Goal: Task Accomplishment & Management: Use online tool/utility

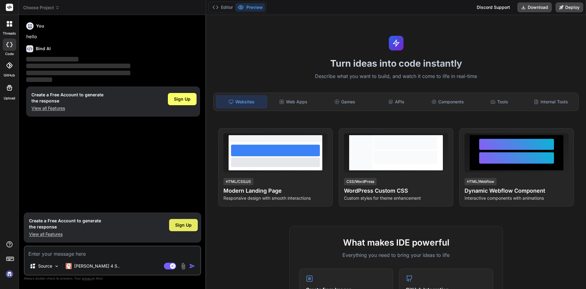
click at [182, 225] on span "Sign Up" at bounding box center [183, 225] width 16 height 6
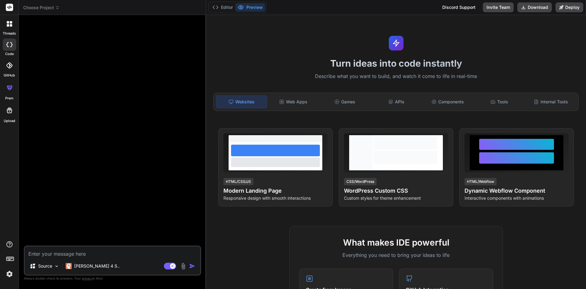
type textarea "x"
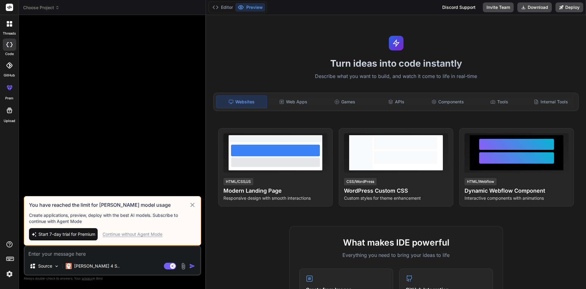
click at [45, 254] on textarea at bounding box center [113, 251] width 176 height 11
paste textarea "[EMAIL_ADDRESS][DOMAIN_NAME]"
type textarea "[EMAIL_ADDRESS][DOMAIN_NAME]"
type textarea "x"
drag, startPoint x: 97, startPoint y: 254, endPoint x: 0, endPoint y: 249, distance: 97.5
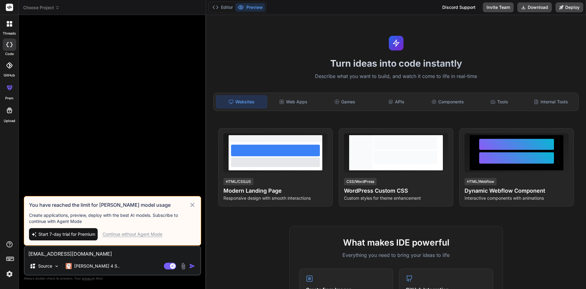
click at [0, 249] on div "threads code GitHub prem Upload Choose Project Created with Pixso. Bind AI Web …" at bounding box center [293, 144] width 586 height 289
type textarea "x"
click at [59, 251] on textarea at bounding box center [113, 251] width 176 height 11
paste textarea "protected override void Up(MigrationBuilder migrationBuilder) { migrationBuilde…"
type textarea "protected override void Up(MigrationBuilder migrationBuilder) { migrationBuilde…"
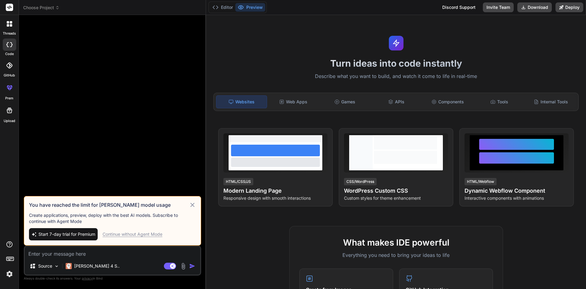
type textarea "x"
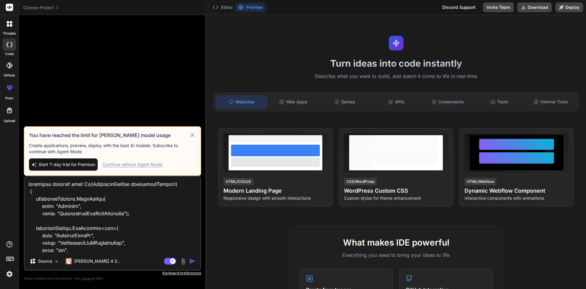
scroll to position [286, 0]
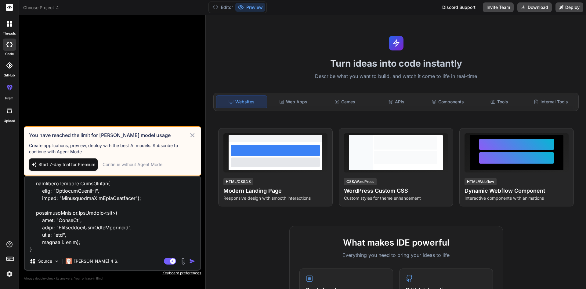
type textarea "protected override void Up(MigrationBuilder migrationBuilder) { migrationBuilde…"
type textarea "x"
type textarea "protected override void Up(MigrationBuilder migrationBuilder) { migrationBuilde…"
type textarea "x"
type textarea "protected override void Up(MigrationBuilder migrationBuilder) { migrationBuilde…"
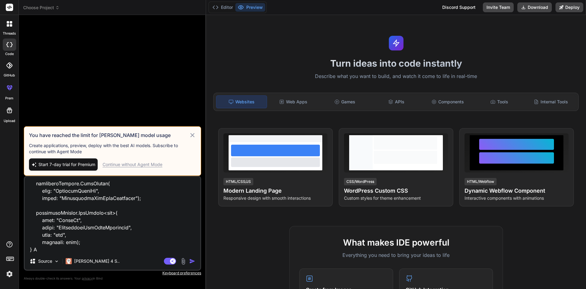
type textarea "x"
type textarea "protected override void Up(MigrationBuilder migrationBuilder) { migrationBuilde…"
type textarea "x"
type textarea "protected override void Up(MigrationBuilder migrationBuilder) { migrationBuilde…"
type textarea "x"
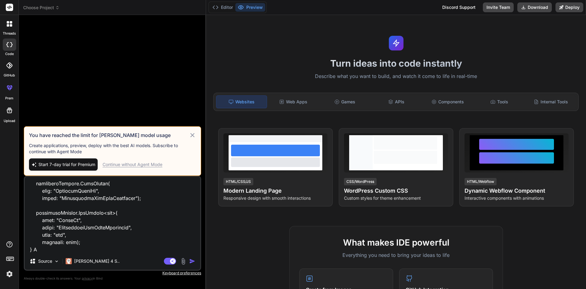
type textarea "protected override void Up(MigrationBuilder migrationBuilder) { migrationBuilde…"
type textarea "x"
type textarea "protected override void Up(MigrationBuilder migrationBuilder) { migrationBuilde…"
type textarea "x"
type textarea "protected override void Up(MigrationBuilder migrationBuilder) { migrationBuilde…"
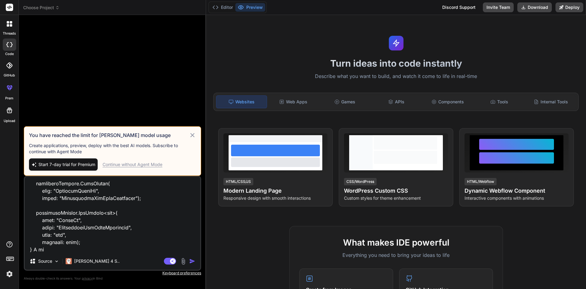
type textarea "x"
type textarea "protected override void Up(MigrationBuilder migrationBuilder) { migrationBuilde…"
type textarea "x"
type textarea "protected override void Up(MigrationBuilder migrationBuilder) { migrationBuilde…"
type textarea "x"
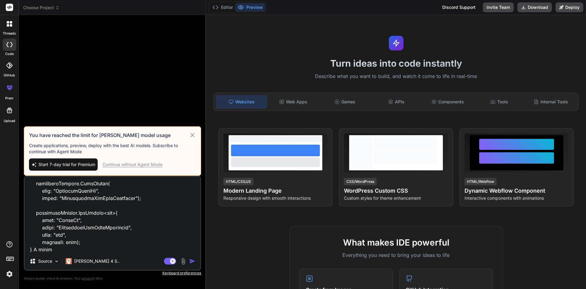
type textarea "protected override void Up(MigrationBuilder migrationBuilder) { migrationBuilde…"
type textarea "x"
type textarea "protected override void Up(MigrationBuilder migrationBuilder) { migrationBuilde…"
type textarea "x"
type textarea "protected override void Up(MigrationBuilder migrationBuilder) { migrationBuilde…"
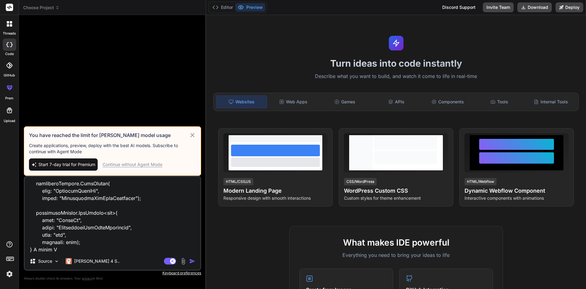
type textarea "x"
type textarea "protected override void Up(MigrationBuilder migrationBuilder) { migrationBuilde…"
type textarea "x"
type textarea "protected override void Up(MigrationBuilder migrationBuilder) { migrationBuilde…"
type textarea "x"
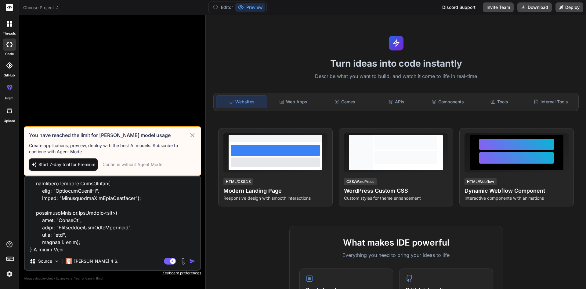
type textarea "protected override void Up(MigrationBuilder migrationBuilder) { migrationBuilde…"
type textarea "x"
type textarea "protected override void Up(MigrationBuilder migrationBuilder) { migrationBuilde…"
type textarea "x"
type textarea "protected override void Up(MigrationBuilder migrationBuilder) { migrationBuilde…"
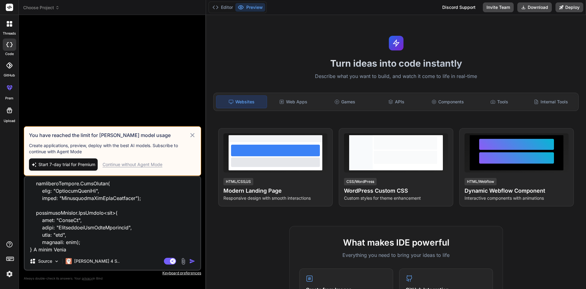
type textarea "x"
type textarea "protected override void Up(MigrationBuilder migrationBuilder) { migrationBuilde…"
type textarea "x"
type textarea "protected override void Up(MigrationBuilder migrationBuilder) { migrationBuilde…"
type textarea "x"
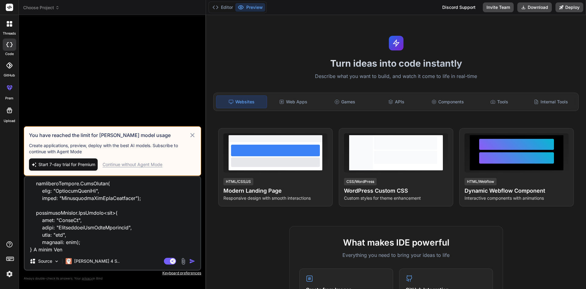
type textarea "protected override void Up(MigrationBuilder migrationBuilder) { migrationBuilde…"
type textarea "x"
type textarea "protected override void Up(MigrationBuilder migrationBuilder) { migrationBuilde…"
type textarea "x"
type textarea "protected override void Up(MigrationBuilder migrationBuilder) { migrationBuilde…"
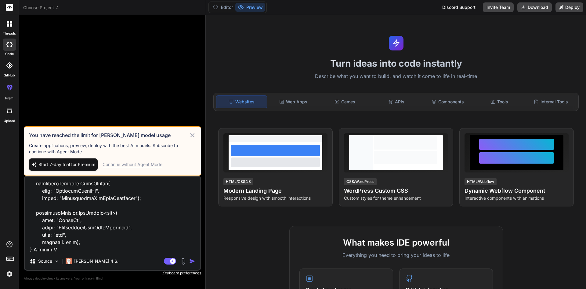
type textarea "x"
type textarea "protected override void Up(MigrationBuilder migrationBuilder) { migrationBuilde…"
type textarea "x"
type textarea "protected override void Up(MigrationBuilder migrationBuilder) { migrationBuilde…"
type textarea "x"
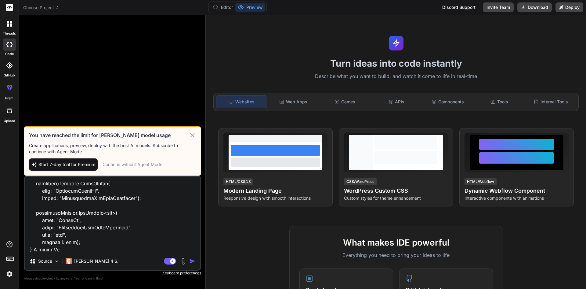
type textarea "protected override void Up(MigrationBuilder migrationBuilder) { migrationBuilde…"
type textarea "x"
type textarea "protected override void Up(MigrationBuilder migrationBuilder) { migrationBuilde…"
type textarea "x"
type textarea "protected override void Up(MigrationBuilder migrationBuilder) { migrationBuilde…"
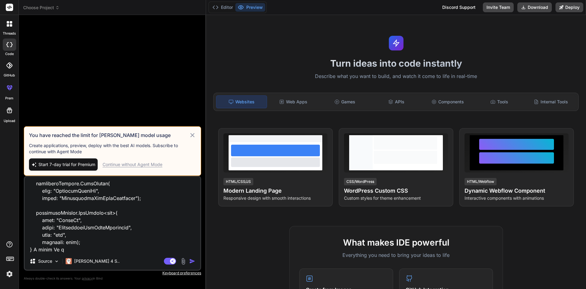
type textarea "x"
type textarea "protected override void Up(MigrationBuilder migrationBuilder) { migrationBuilde…"
type textarea "x"
type textarea "protected override void Up(MigrationBuilder migrationBuilder) { migrationBuilde…"
type textarea "x"
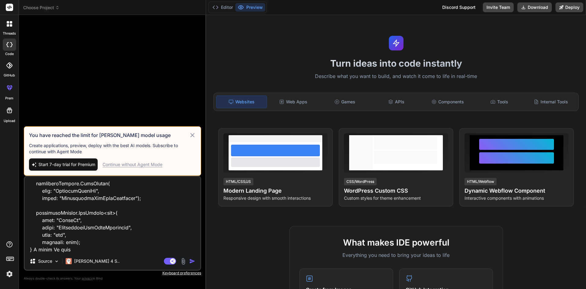
type textarea "protected override void Up(MigrationBuilder migrationBuilder) { migrationBuilde…"
type textarea "x"
type textarea "protected override void Up(MigrationBuilder migrationBuilder) { migrationBuilde…"
type textarea "x"
type textarea "protected override void Up(MigrationBuilder migrationBuilder) { migrationBuilde…"
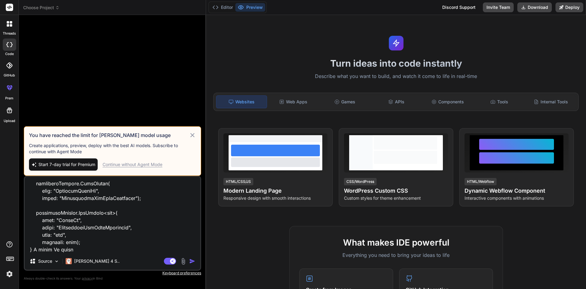
type textarea "x"
type textarea "protected override void Up(MigrationBuilder migrationBuilder) { migrationBuilde…"
type textarea "x"
type textarea "protected override void Up(MigrationBuilder migrationBuilder) { migrationBuilde…"
type textarea "x"
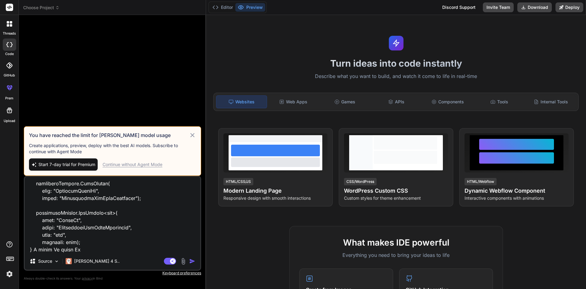
type textarea "protected override void Up(MigrationBuilder migrationBuilder) { migrationBuilde…"
type textarea "x"
type textarea "protected override void Up(MigrationBuilder migrationBuilder) { migrationBuilde…"
type textarea "x"
type textarea "protected override void Up(MigrationBuilder migrationBuilder) { migrationBuilde…"
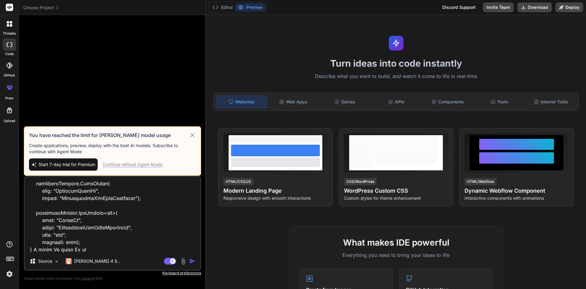
type textarea "x"
type textarea "protected override void Up(MigrationBuilder migrationBuilder) { migrationBuilde…"
type textarea "x"
type textarea "protected override void Up(MigrationBuilder migrationBuilder) { migrationBuilde…"
type textarea "x"
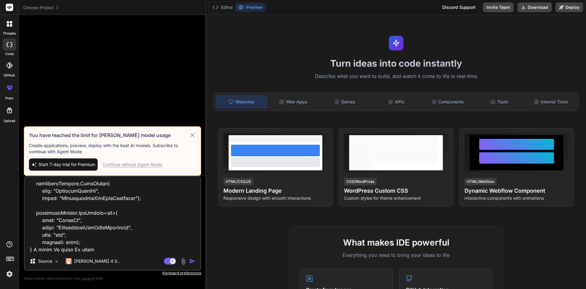
type textarea "protected override void Up(MigrationBuilder migrationBuilder) { migrationBuilde…"
type textarea "x"
type textarea "protected override void Up(MigrationBuilder migrationBuilder) { migrationBuilde…"
type textarea "x"
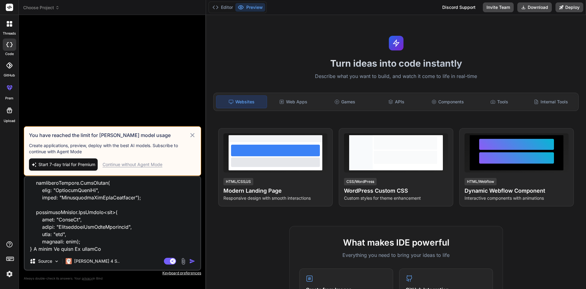
drag, startPoint x: 50, startPoint y: 249, endPoint x: 33, endPoint y: 251, distance: 17.3
click at [33, 251] on textarea at bounding box center [113, 214] width 176 height 76
type textarea "protected override void Up(MigrationBuilder migrationBuilder) { migrationBuilde…"
type textarea "x"
click at [83, 247] on textarea at bounding box center [113, 214] width 176 height 76
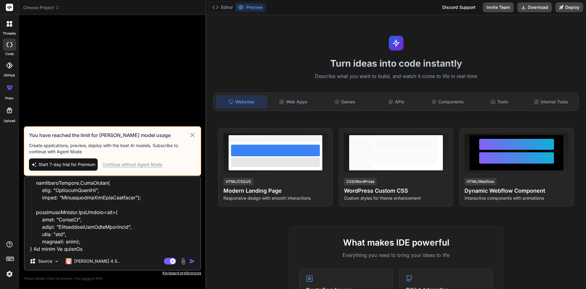
type textarea "protected override void Up(MigrationBuilder migrationBuilder) { migrationBuilde…"
type textarea "x"
type textarea "protected override void Up(MigrationBuilder migrationBuilder) { migrationBuilde…"
type textarea "x"
type textarea "protected override void Up(MigrationBuilder migrationBuilder) { migrationBuilde…"
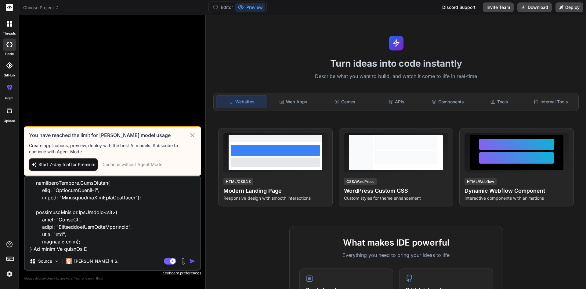
type textarea "x"
type textarea "protected override void Up(MigrationBuilder migrationBuilder) { migrationBuilde…"
type textarea "x"
type textarea "protected override void Up(MigrationBuilder migrationBuilder) { migrationBuilde…"
type textarea "x"
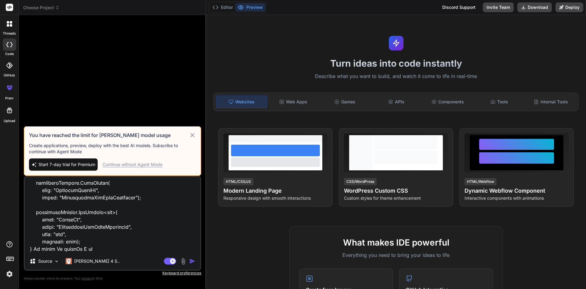
type textarea "protected override void Up(MigrationBuilder migrationBuilder) { migrationBuilde…"
type textarea "x"
type textarea "protected override void Up(MigrationBuilder migrationBuilder) { migrationBuilde…"
type textarea "x"
type textarea "protected override void Up(MigrationBuilder migrationBuilder) { migrationBuilde…"
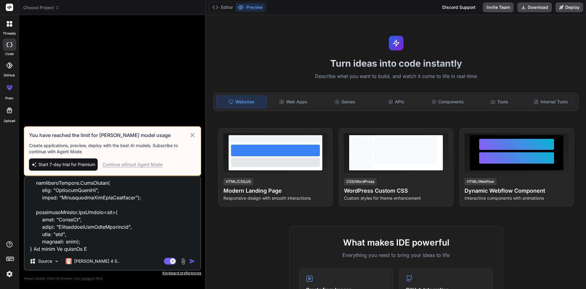
type textarea "x"
type textarea "protected override void Up(MigrationBuilder migrationBuilder) { migrationBuilde…"
type textarea "x"
type textarea "protected override void Up(MigrationBuilder migrationBuilder) { migrationBuilde…"
type textarea "x"
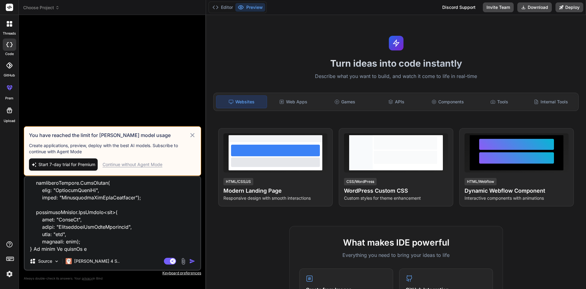
type textarea "protected override void Up(MigrationBuilder migrationBuilder) { migrationBuilde…"
type textarea "x"
type textarea "protected override void Up(MigrationBuilder migrationBuilder) { migrationBuilde…"
type textarea "x"
type textarea "protected override void Up(MigrationBuilder migrationBuilder) { migrationBuilde…"
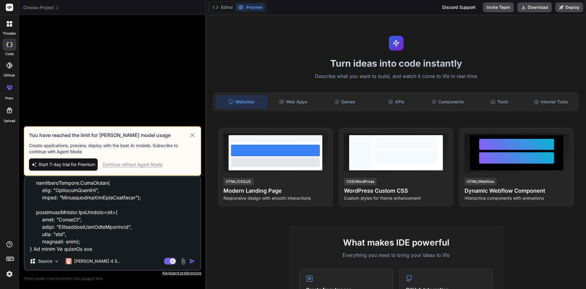
type textarea "x"
type textarea "protected override void Up(MigrationBuilder migrationBuilder) { migrationBuilde…"
type textarea "x"
type textarea "protected override void Up(MigrationBuilder migrationBuilder) { migrationBuilde…"
type textarea "x"
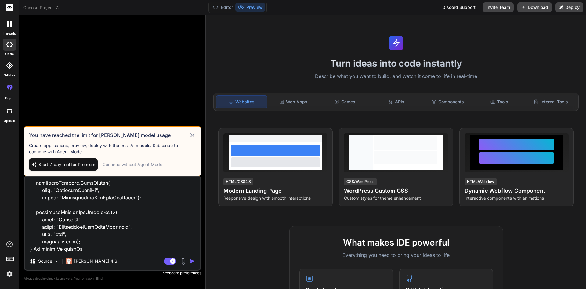
type textarea "protected override void Up(MigrationBuilder migrationBuilder) { migrationBuilde…"
type textarea "x"
type textarea "protected override void Up(MigrationBuilder migrationBuilder) { migrationBuilde…"
type textarea "x"
type textarea "protected override void Up(MigrationBuilder migrationBuilder) { migrationBuilde…"
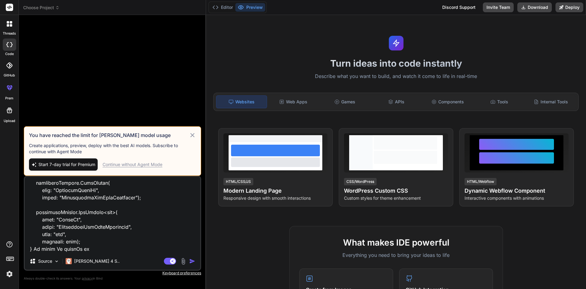
type textarea "x"
type textarea "protected override void Up(MigrationBuilder migrationBuilder) { migrationBuilde…"
type textarea "x"
type textarea "protected override void Up(MigrationBuilder migrationBuilder) { migrationBuilde…"
type textarea "x"
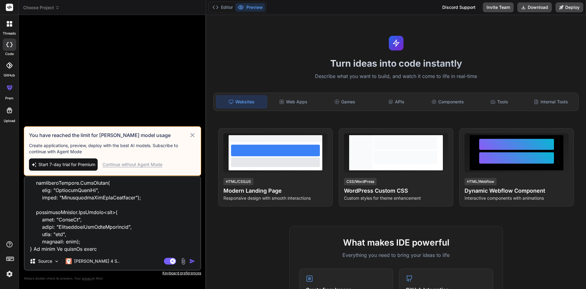
type textarea "protected override void Up(MigrationBuilder migrationBuilder) { migrationBuilde…"
type textarea "x"
type textarea "protected override void Up(MigrationBuilder migrationBuilder) { migrationBuilde…"
type textarea "x"
type textarea "protected override void Up(MigrationBuilder migrationBuilder) { migrationBuilde…"
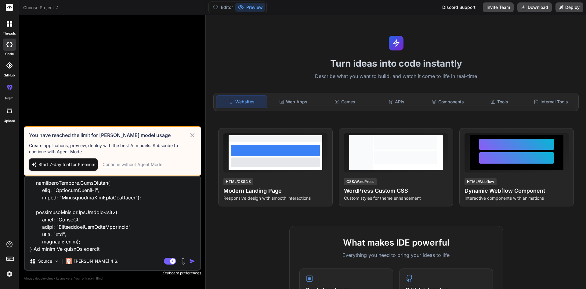
type textarea "x"
type textarea "protected override void Up(MigrationBuilder migrationBuilder) { migrationBuilde…"
type textarea "x"
type textarea "protected override void Up(MigrationBuilder migrationBuilder) { migrationBuilde…"
type textarea "x"
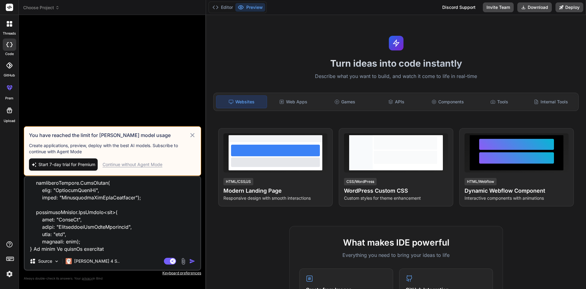
paste textarea "IncidentLabelId"
type textarea "protected override void Up(MigrationBuilder migrationBuilder) { migrationBuilde…"
type textarea "x"
type textarea "protected override void Up(MigrationBuilder migrationBuilder) { migrationBuilde…"
type textarea "x"
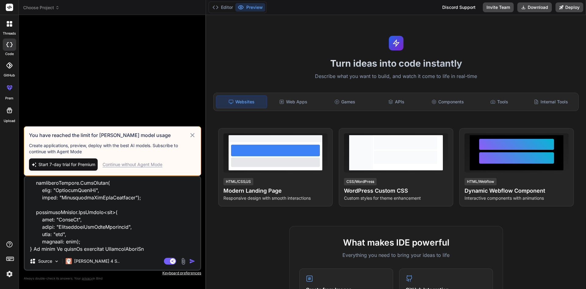
type textarea "protected override void Up(MigrationBuilder migrationBuilder) { migrationBuilde…"
type textarea "x"
type textarea "protected override void Up(MigrationBuilder migrationBuilder) { migrationBuilde…"
type textarea "x"
type textarea "protected override void Up(MigrationBuilder migrationBuilder) { migrationBuilde…"
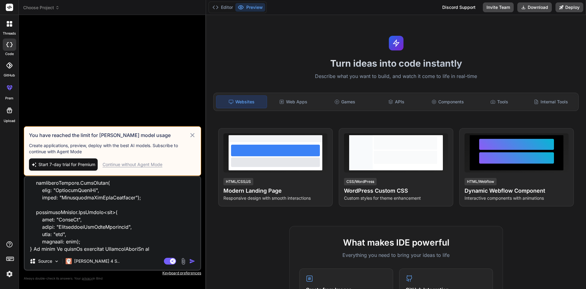
type textarea "x"
type textarea "protected override void Up(MigrationBuilder migrationBuilder) { migrationBuilde…"
type textarea "x"
type textarea "protected override void Up(MigrationBuilder migrationBuilder) { migrationBuilde…"
type textarea "x"
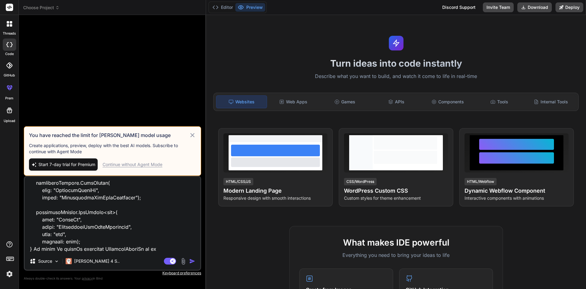
type textarea "protected override void Up(MigrationBuilder migrationBuilder) { migrationBuilde…"
type textarea "x"
type textarea "protected override void Up(MigrationBuilder migrationBuilder) { migrationBuilde…"
type textarea "x"
type textarea "protected override void Up(MigrationBuilder migrationBuilder) { migrationBuilde…"
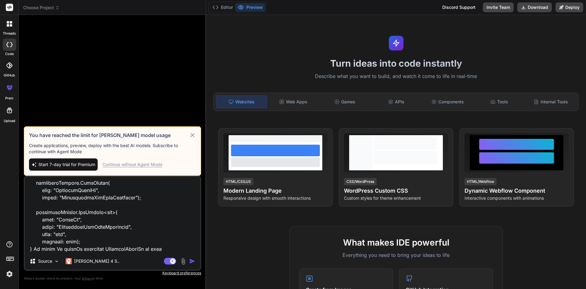
type textarea "x"
type textarea "protected override void Up(MigrationBuilder migrationBuilder) { migrationBuilde…"
type textarea "x"
type textarea "protected override void Up(MigrationBuilder migrationBuilder) { migrationBuilde…"
type textarea "x"
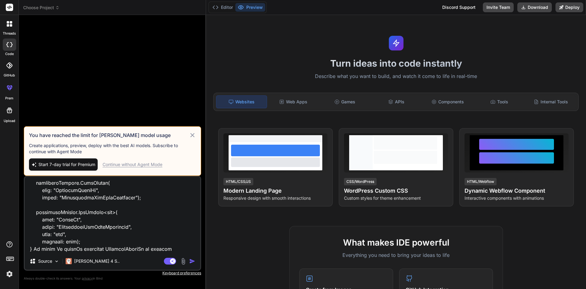
type textarea "protected override void Up(MigrationBuilder migrationBuilder) { migrationBuilde…"
type textarea "x"
type textarea "protected override void Up(MigrationBuilder migrationBuilder) { migrationBuilde…"
type textarea "x"
type textarea "protected override void Up(MigrationBuilder migrationBuilder) { migrationBuilde…"
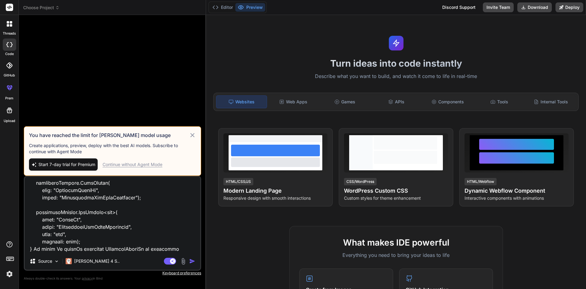
type textarea "x"
type textarea "protected override void Up(MigrationBuilder migrationBuilder) { migrationBuilde…"
type textarea "x"
type textarea "protected override void Up(MigrationBuilder migrationBuilder) { migrationBuilde…"
type textarea "x"
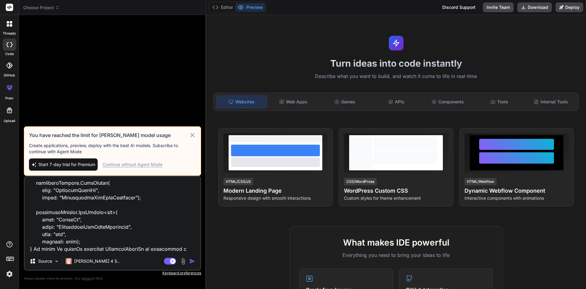
type textarea "protected override void Up(MigrationBuilder migrationBuilder) { migrationBuilde…"
type textarea "x"
type textarea "protected override void Up(MigrationBuilder migrationBuilder) { migrationBuilde…"
type textarea "x"
type textarea "protected override void Up(MigrationBuilder migrationBuilder) { migrationBuilde…"
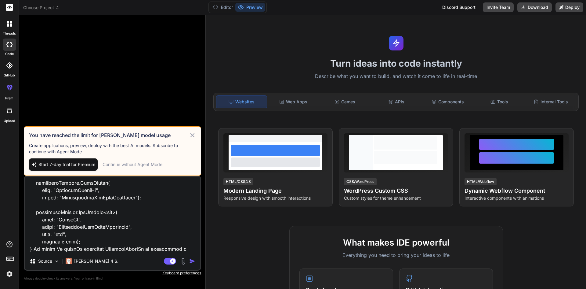
type textarea "x"
type textarea "protected override void Up(MigrationBuilder migrationBuilder) { migrationBuilde…"
type textarea "x"
type textarea "protected override void Up(MigrationBuilder migrationBuilder) { migrationBuilde…"
type textarea "x"
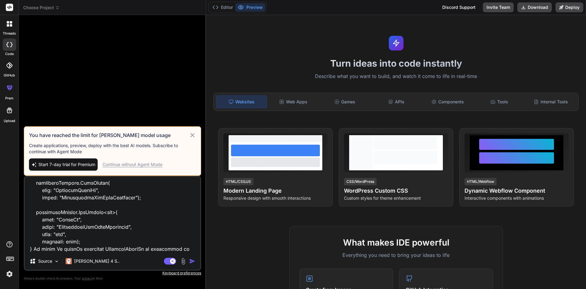
type textarea "protected override void Up(MigrationBuilder migrationBuilder) { migrationBuilde…"
type textarea "x"
type textarea "protected override void Up(MigrationBuilder migrationBuilder) { migrationBuilde…"
type textarea "x"
type textarea "protected override void Up(MigrationBuilder migrationBuilder) { migrationBuilde…"
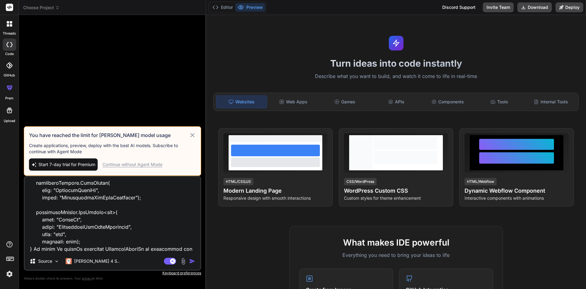
type textarea "x"
type textarea "protected override void Up(MigrationBuilder migrationBuilder) { migrationBuilde…"
type textarea "x"
type textarea "protected override void Up(MigrationBuilder migrationBuilder) { migrationBuilde…"
type textarea "x"
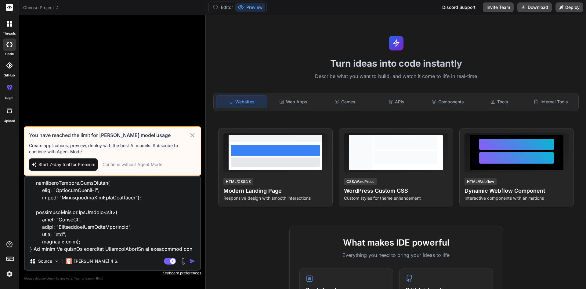
type textarea "protected override void Up(MigrationBuilder migrationBuilder) { migrationBuilde…"
type textarea "x"
type textarea "protected override void Up(MigrationBuilder migrationBuilder) { migrationBuilde…"
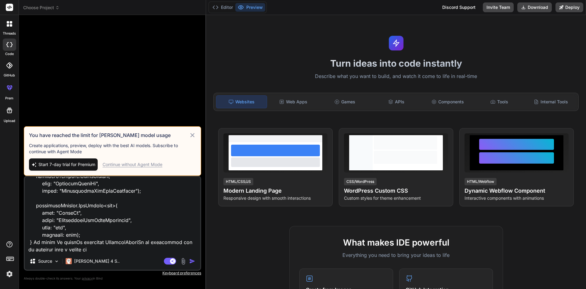
click at [67, 212] on textarea at bounding box center [113, 214] width 176 height 76
click at [101, 251] on textarea at bounding box center [113, 214] width 176 height 76
paste textarea "LabelId"
click at [125, 245] on textarea at bounding box center [113, 214] width 176 height 76
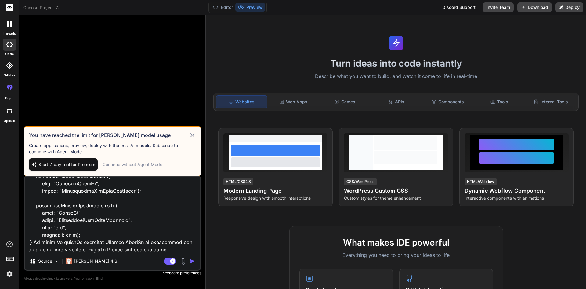
click at [125, 245] on textarea at bounding box center [113, 214] width 176 height 76
click at [125, 244] on textarea at bounding box center [113, 214] width 176 height 76
click at [168, 248] on textarea at bounding box center [113, 214] width 176 height 76
paste textarea "IncidentLabelId"
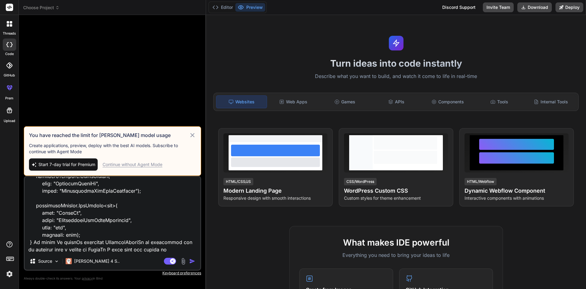
scroll to position [301, 0]
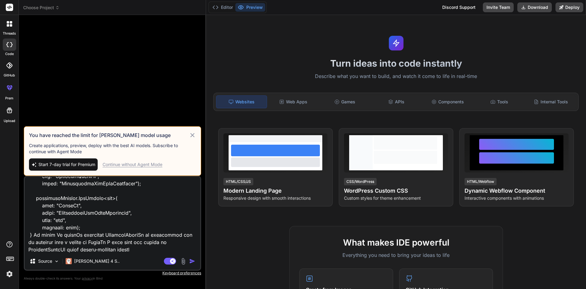
click at [192, 260] on img "button" at bounding box center [192, 261] width 6 height 6
click at [146, 234] on textarea at bounding box center [113, 214] width 176 height 76
click at [194, 135] on icon at bounding box center [192, 134] width 7 height 7
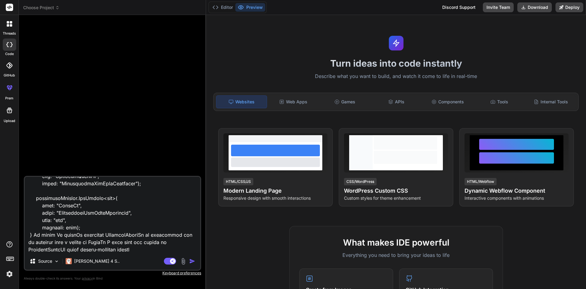
click at [195, 260] on img "button" at bounding box center [192, 261] width 6 height 6
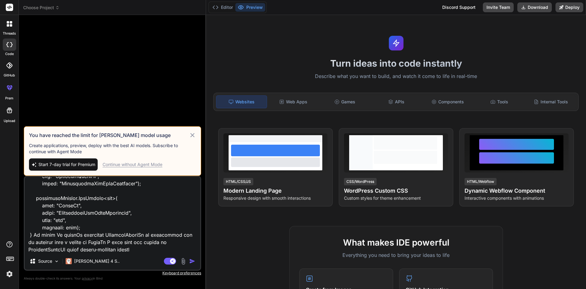
click at [189, 258] on button "button" at bounding box center [193, 261] width 9 height 6
click at [156, 165] on div "Continue without Agent Mode" at bounding box center [133, 164] width 60 height 6
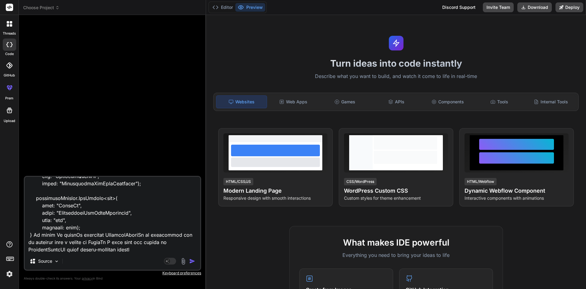
click at [191, 259] on img "button" at bounding box center [192, 261] width 6 height 6
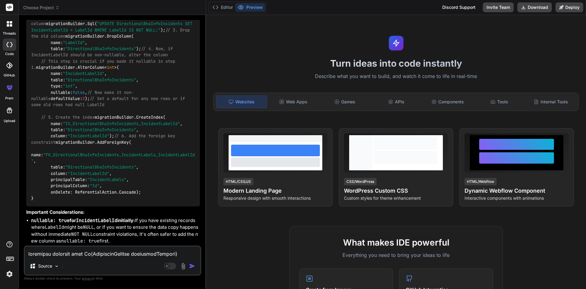
scroll to position [305, 0]
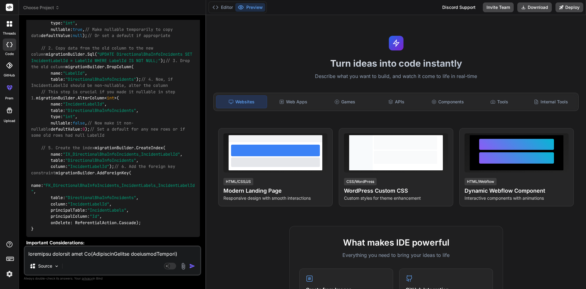
click at [71, 167] on code "protected override void Up ( MigrationBuilder migrationBuilder ) { // 1. Add th…" at bounding box center [114, 103] width 166 height 255
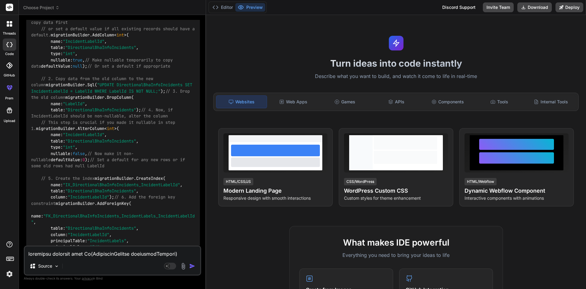
scroll to position [244, 0]
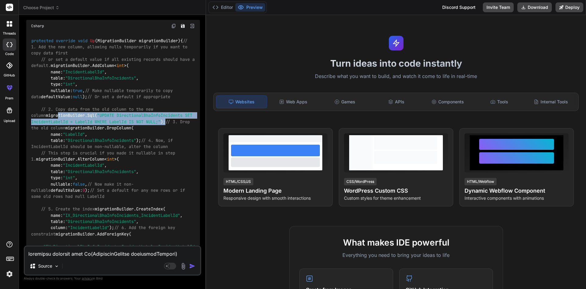
drag, startPoint x: 41, startPoint y: 120, endPoint x: 125, endPoint y: 131, distance: 84.3
click at [125, 131] on div "protected override void Up ( MigrationBuilder migrationBuilder ) { // 1. Add th…" at bounding box center [113, 165] width 174 height 265
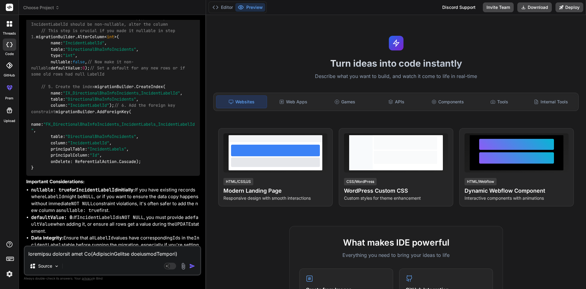
scroll to position [305, 0]
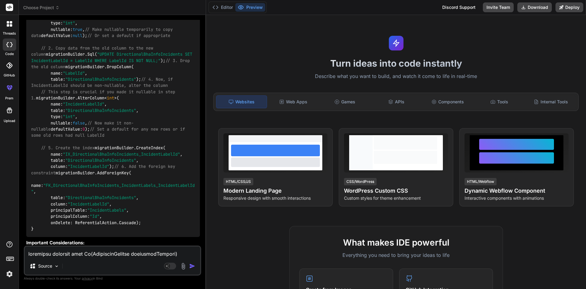
click at [71, 249] on textarea at bounding box center [113, 251] width 176 height 11
paste textarea "public partial class AddIncidentLabelIdAsForeignKey : Migration { protected ove…"
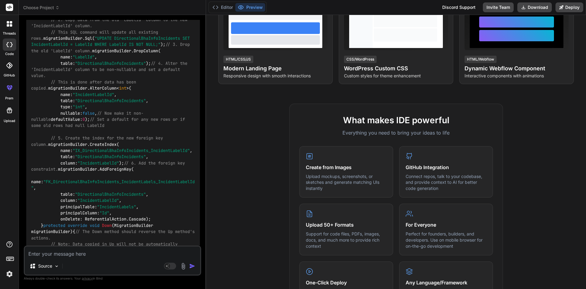
scroll to position [911, 0]
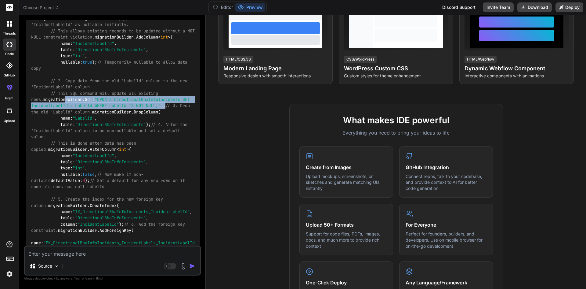
drag, startPoint x: 51, startPoint y: 160, endPoint x: 168, endPoint y: 173, distance: 118.0
click at [168, 173] on div "public partial class AddIncidentLabelIdAsForeignKey : Migration { protected ove…" at bounding box center [113, 220] width 174 height 445
copy code "migrationBuilder.Sql( "UPDATE DirectionalBhaInfoIncidents SET IncidentLabelId =…"
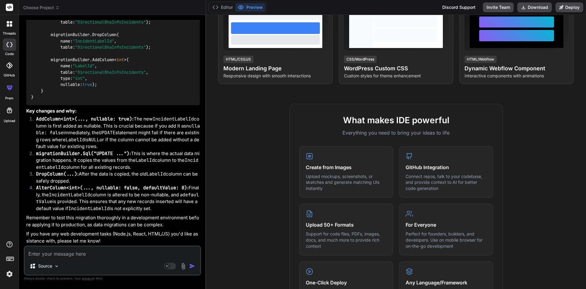
scroll to position [1380, 0]
drag, startPoint x: 133, startPoint y: 153, endPoint x: 154, endPoint y: 158, distance: 21.9
click at [154, 158] on li "migrationBuilder.Sql("UPDATE ...") : This is where the actual data migration ha…" at bounding box center [115, 160] width 169 height 21
click at [100, 164] on li "migrationBuilder.Sql("UPDATE ...") : This is where the actual data migration ha…" at bounding box center [115, 160] width 169 height 21
drag, startPoint x: 138, startPoint y: 167, endPoint x: 133, endPoint y: 154, distance: 14.6
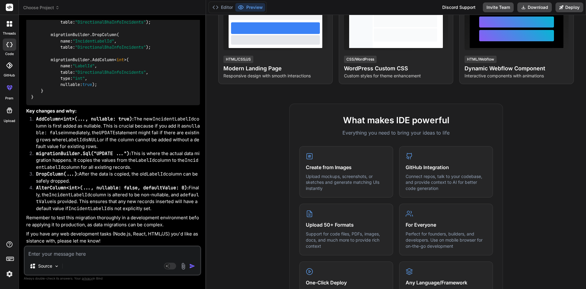
click at [133, 154] on li "migrationBuilder.Sql("UPDATE ...") : This is where the actual data migration ha…" at bounding box center [115, 160] width 169 height 21
copy li "This is where the actual data migration happens. It copies the values from the …"
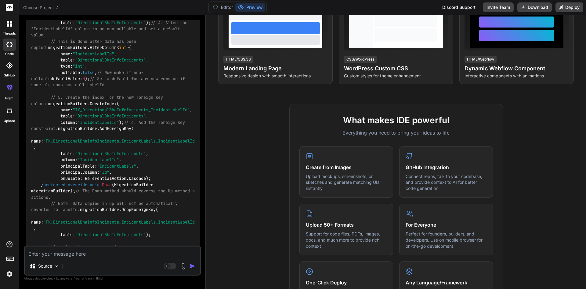
scroll to position [983, 0]
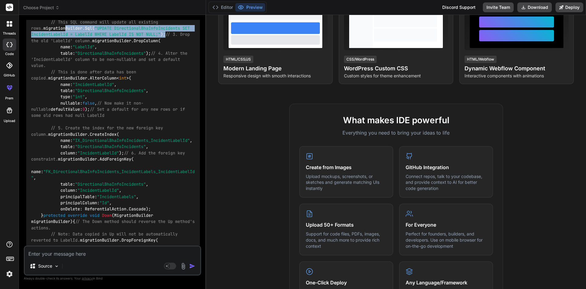
drag, startPoint x: 50, startPoint y: 90, endPoint x: 181, endPoint y: 104, distance: 131.3
click at [181, 104] on div "public partial class AddIncidentLabelIdAsForeignKey : Migration { protected ove…" at bounding box center [113, 149] width 174 height 445
copy code "migrationBuilder.Sql( "UPDATE DirectionalBhaInfoIncidents SET IncidentLabelId =…"
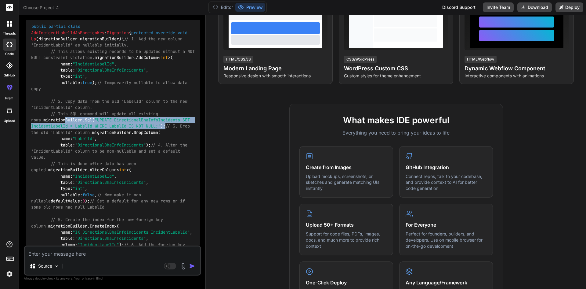
scroll to position [860, 0]
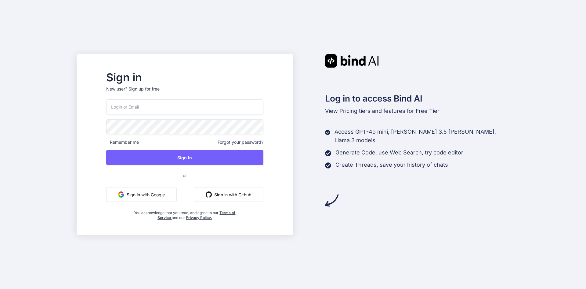
click at [147, 105] on input "email" at bounding box center [184, 106] width 157 height 15
type input "p"
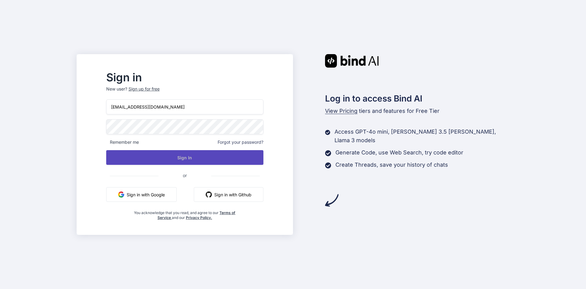
click at [207, 161] on button "Sign In" at bounding box center [184, 157] width 157 height 15
click at [184, 158] on button "Sign In" at bounding box center [184, 157] width 157 height 15
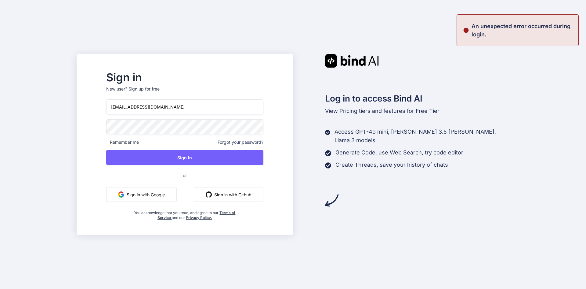
click at [63, 123] on div "Sign in New user? Sign up for free rohanrai03012000@gmail.com Remember me Forgo…" at bounding box center [293, 144] width 586 height 289
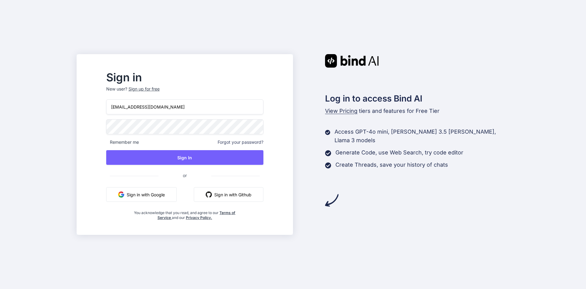
drag, startPoint x: 201, startPoint y: 107, endPoint x: 97, endPoint y: 107, distance: 103.8
click at [97, 107] on div "Sign in New user? Sign up for free rohanrai03012000@gmail.com Remember me Forgo…" at bounding box center [293, 144] width 586 height 289
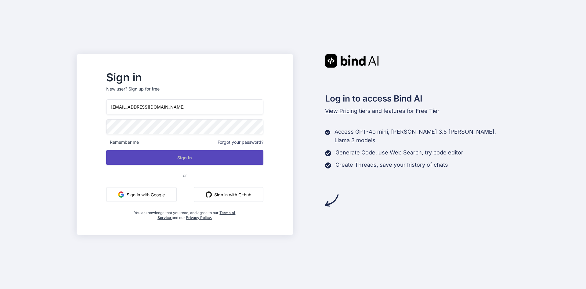
type input "[EMAIL_ADDRESS][DOMAIN_NAME]"
click at [201, 157] on button "Sign In" at bounding box center [184, 157] width 157 height 15
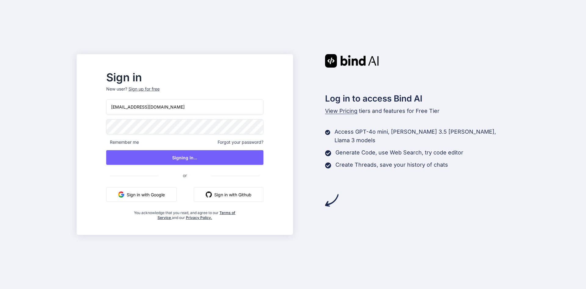
drag, startPoint x: 194, startPoint y: 109, endPoint x: 86, endPoint y: 110, distance: 107.5
click at [86, 110] on div "Sign in New user? Sign up for free demo03012000@gmail.com Remember me Forgot yo…" at bounding box center [293, 144] width 586 height 289
